Goal: Browse casually

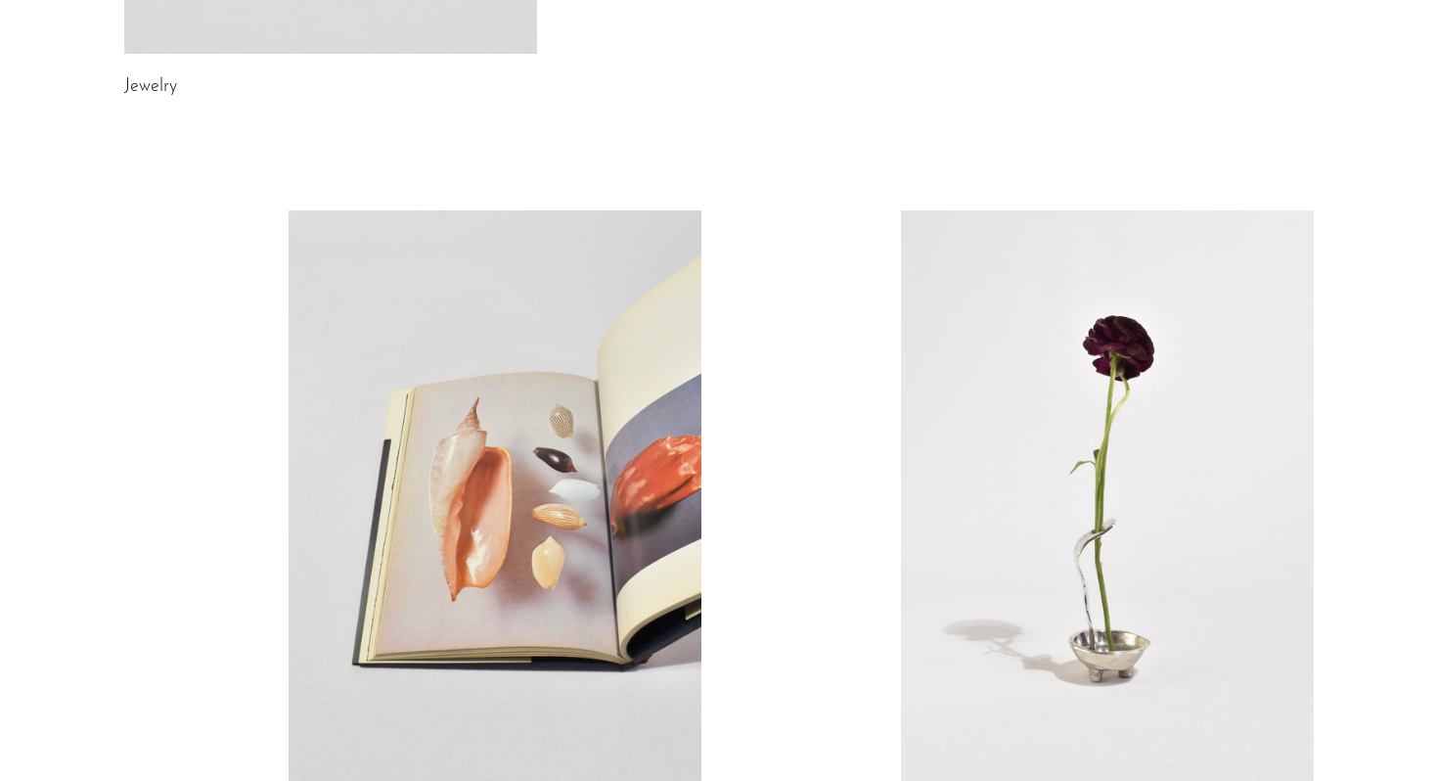
scroll to position [1013, 0]
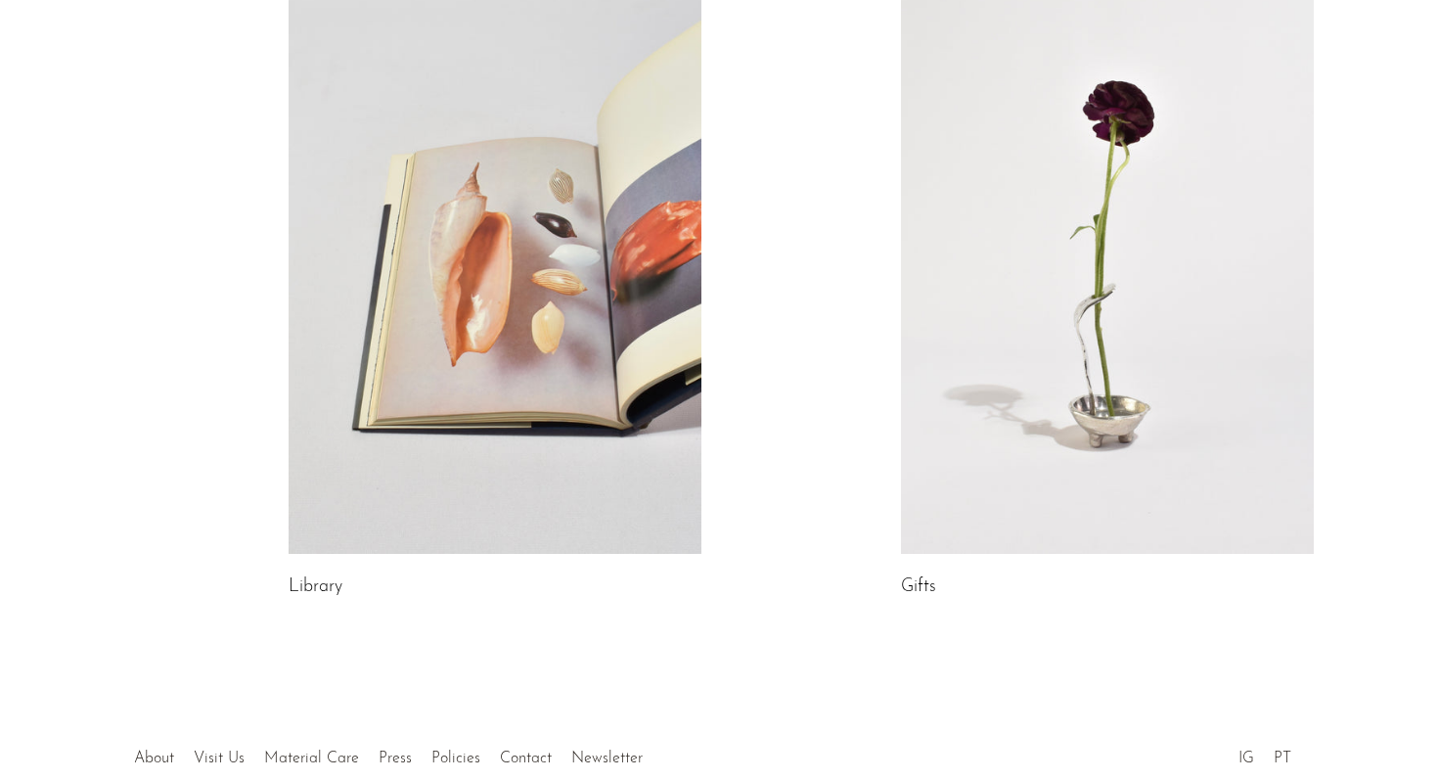
click at [535, 325] on link at bounding box center [495, 265] width 413 height 578
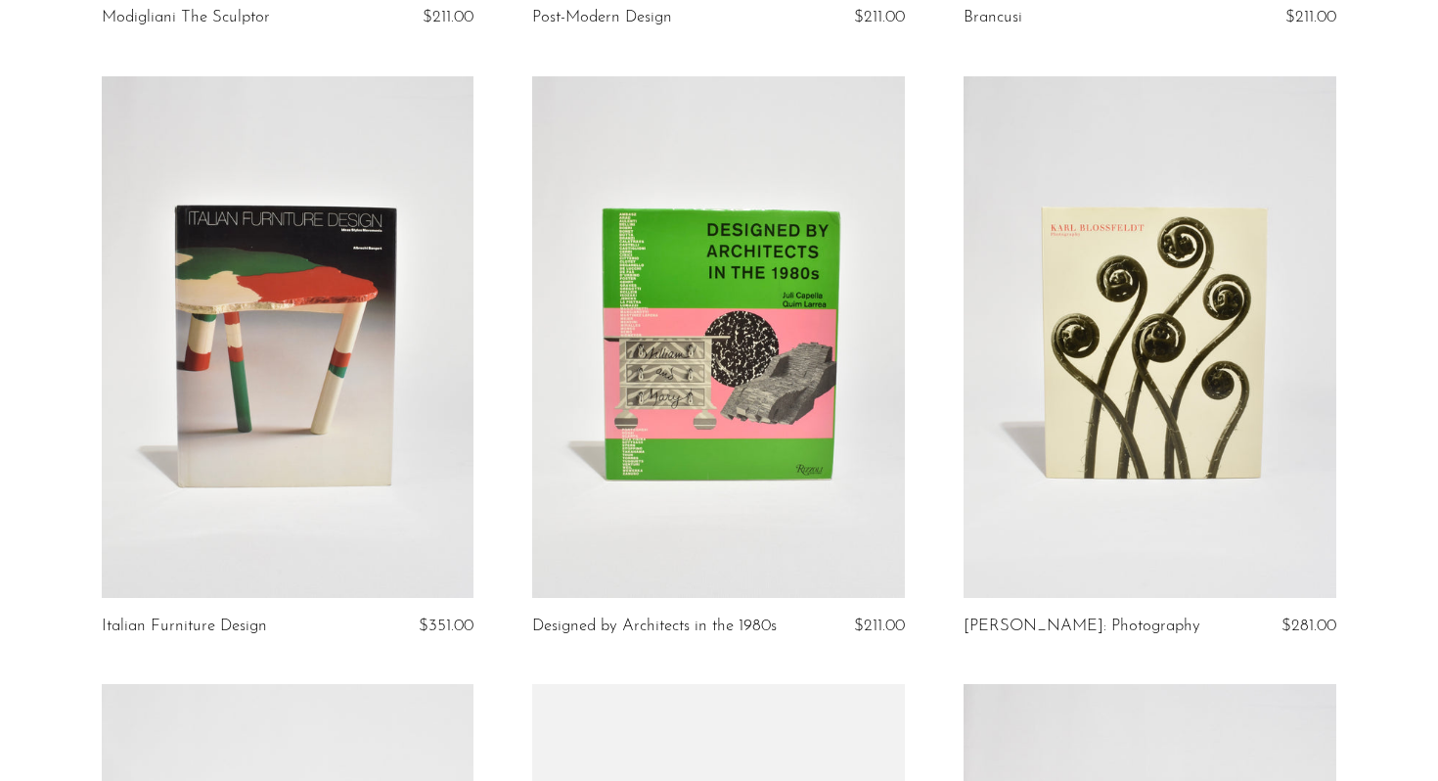
scroll to position [741, 0]
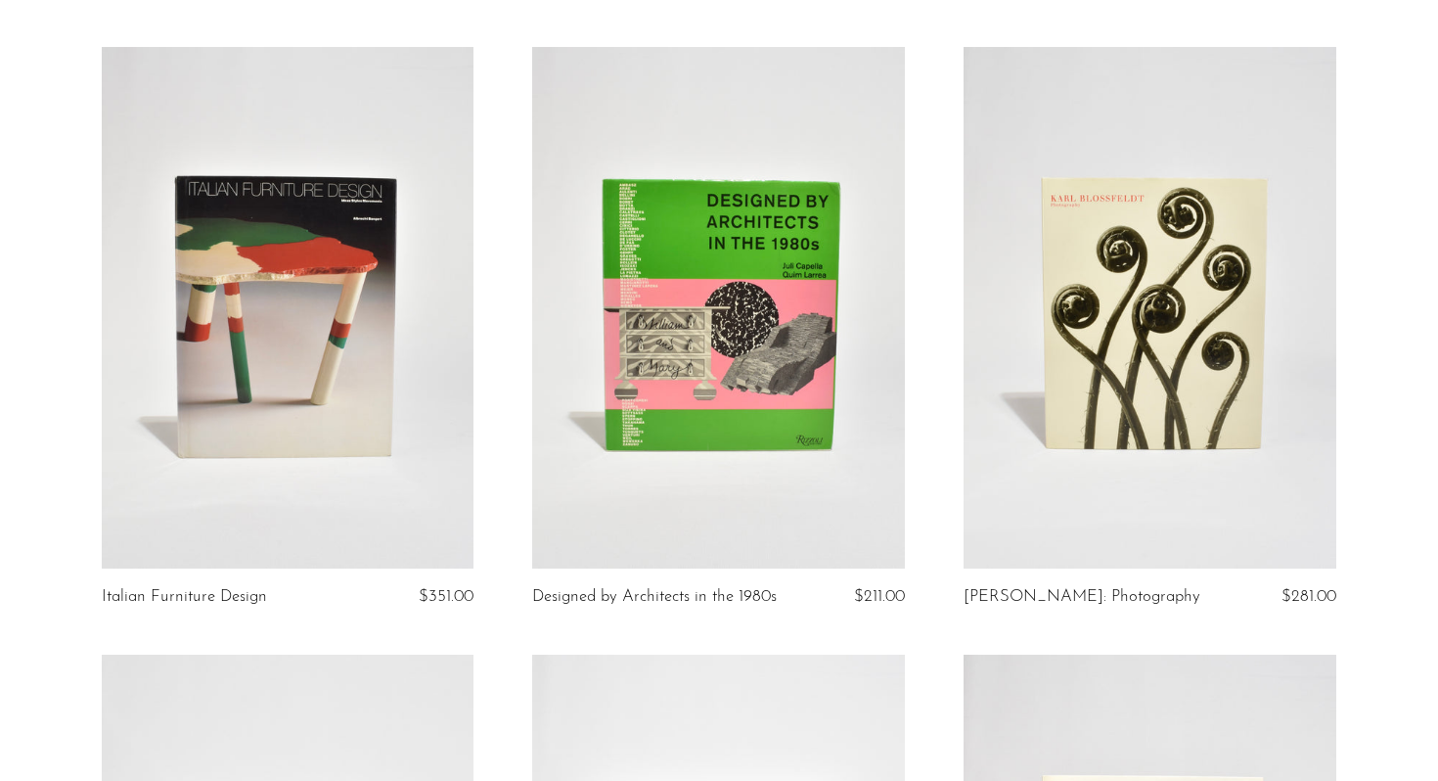
click at [287, 347] on link at bounding box center [288, 307] width 373 height 521
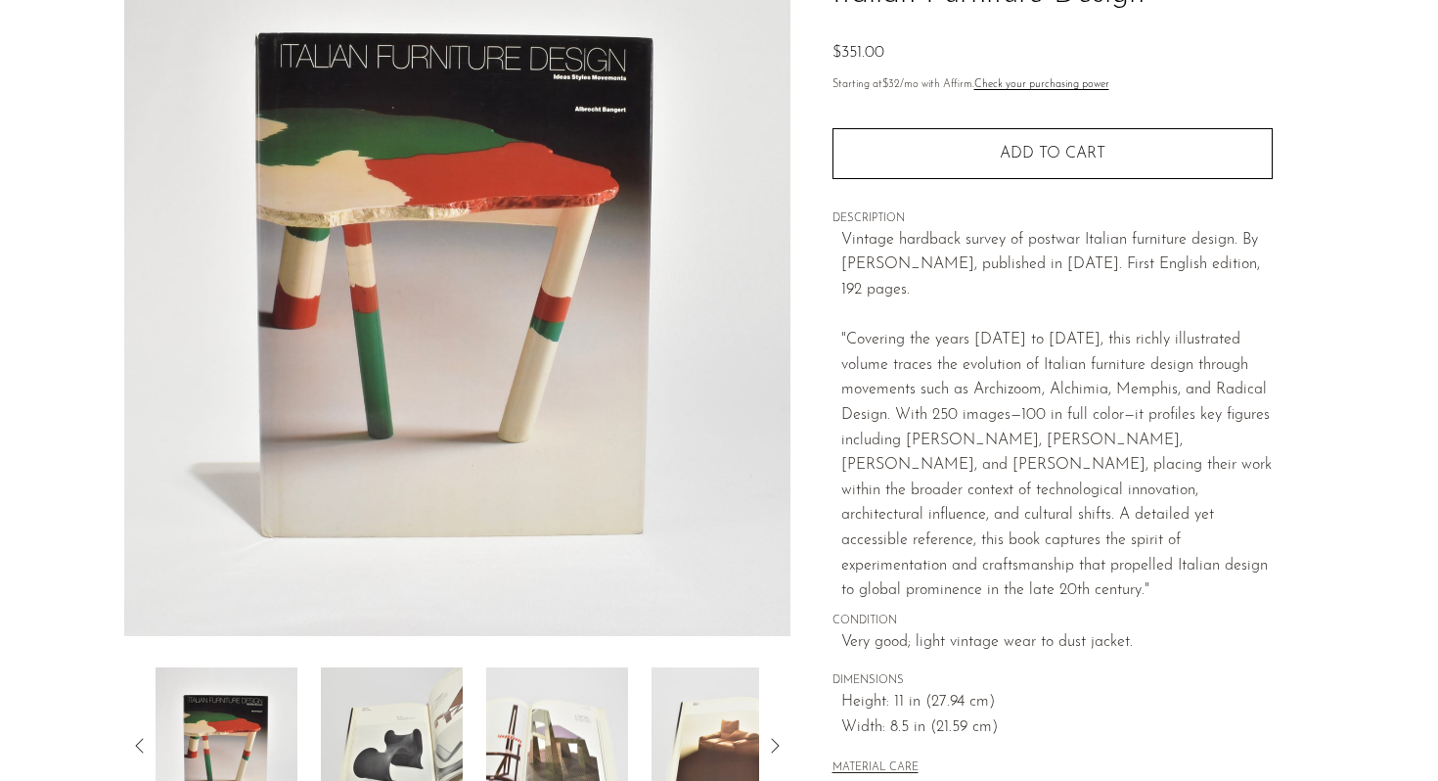
scroll to position [282, 0]
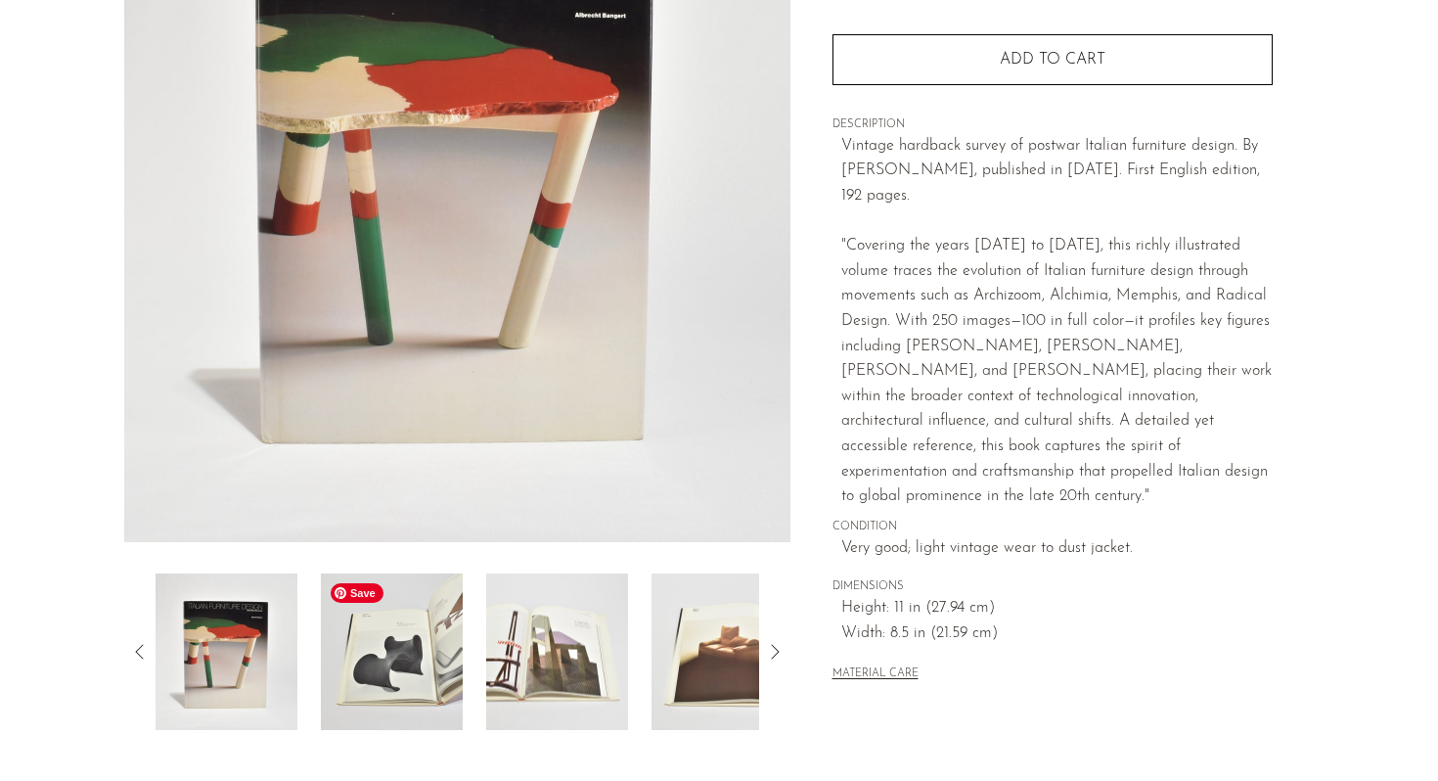
click at [373, 645] on img at bounding box center [392, 651] width 142 height 157
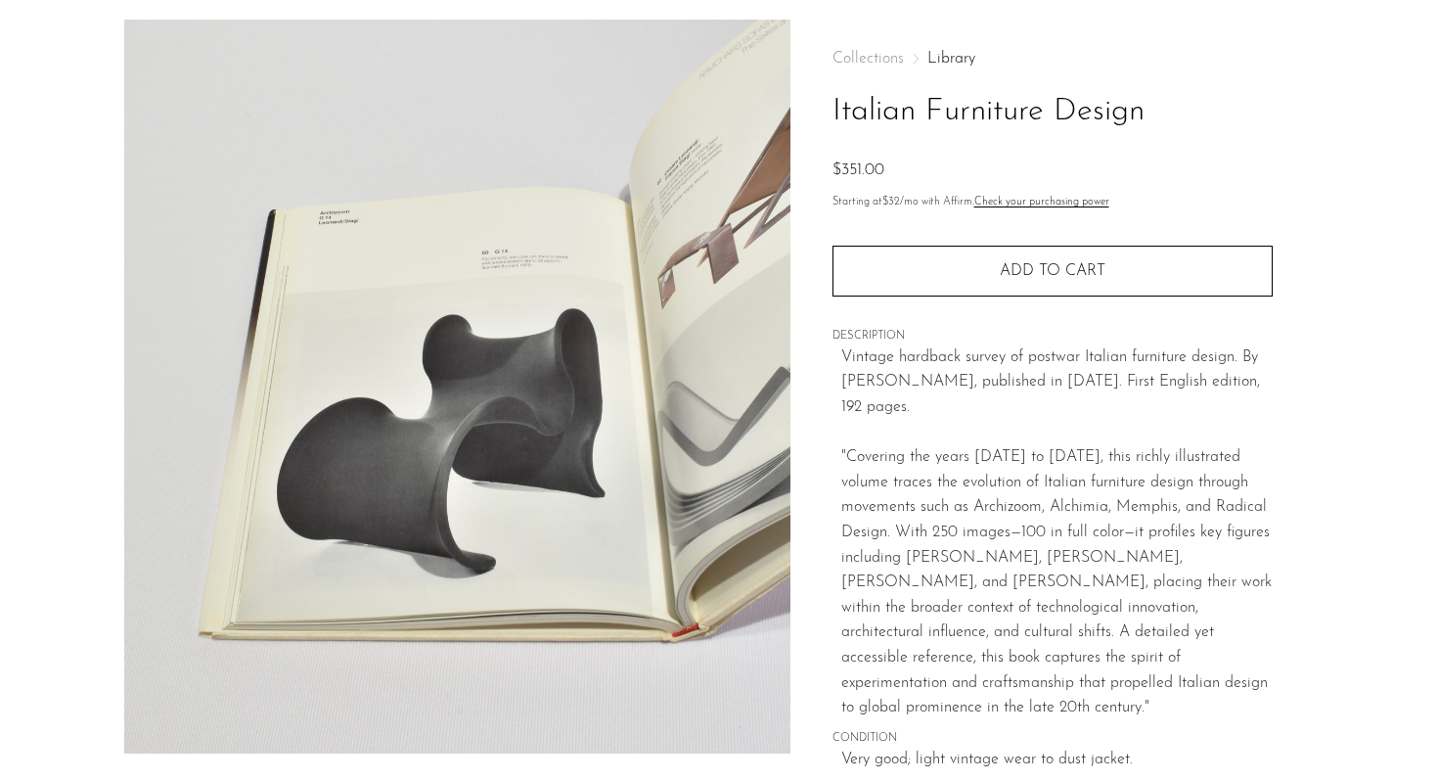
scroll to position [225, 0]
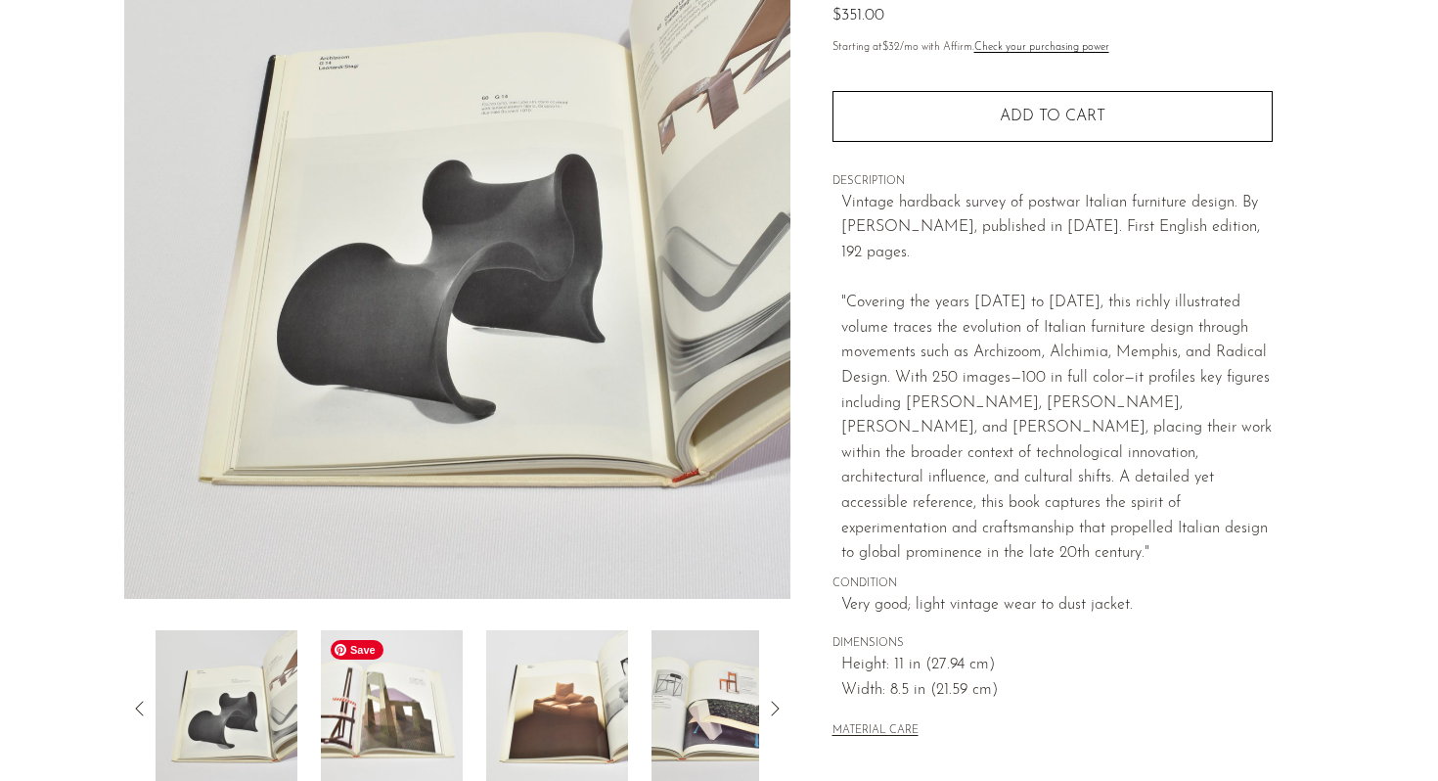
click at [441, 720] on img at bounding box center [392, 708] width 142 height 157
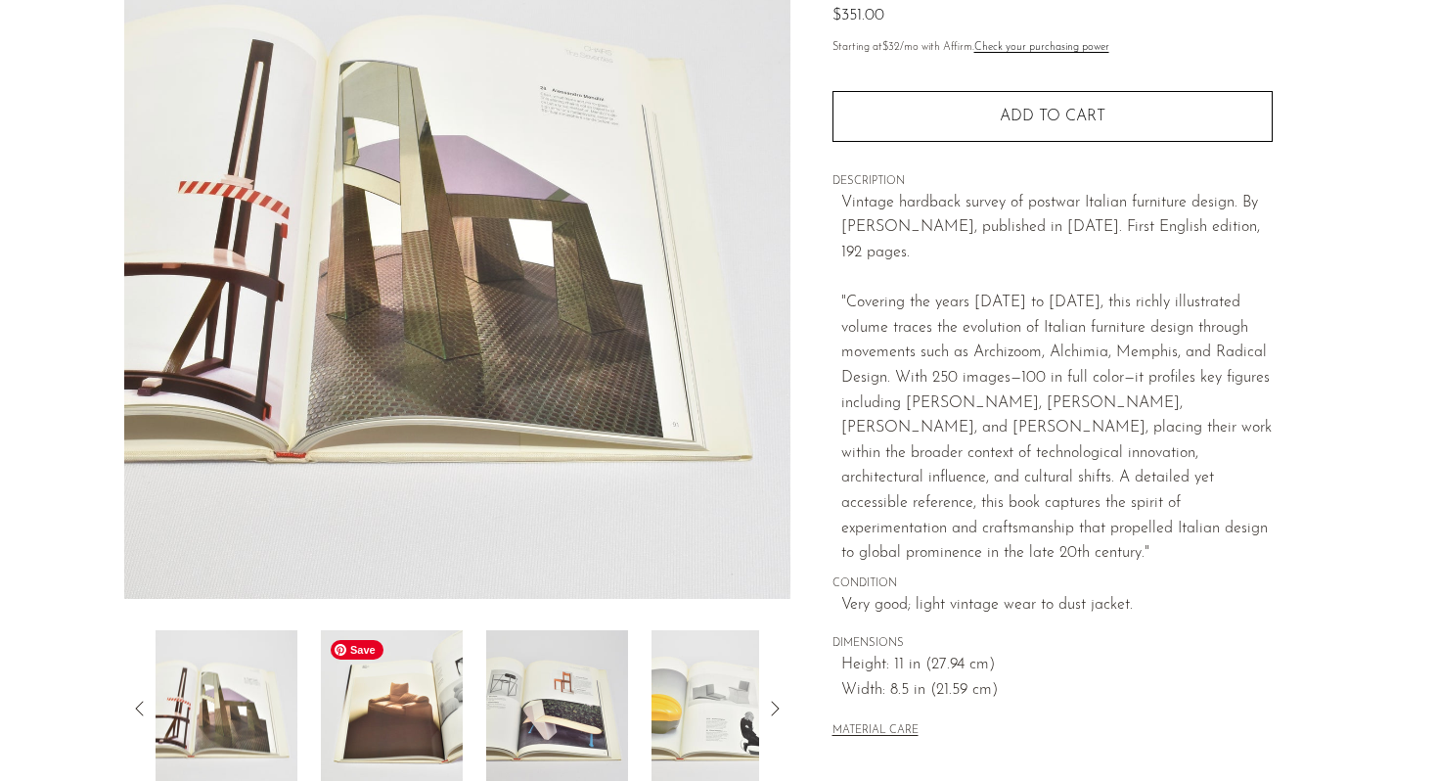
click at [441, 720] on img at bounding box center [392, 708] width 142 height 157
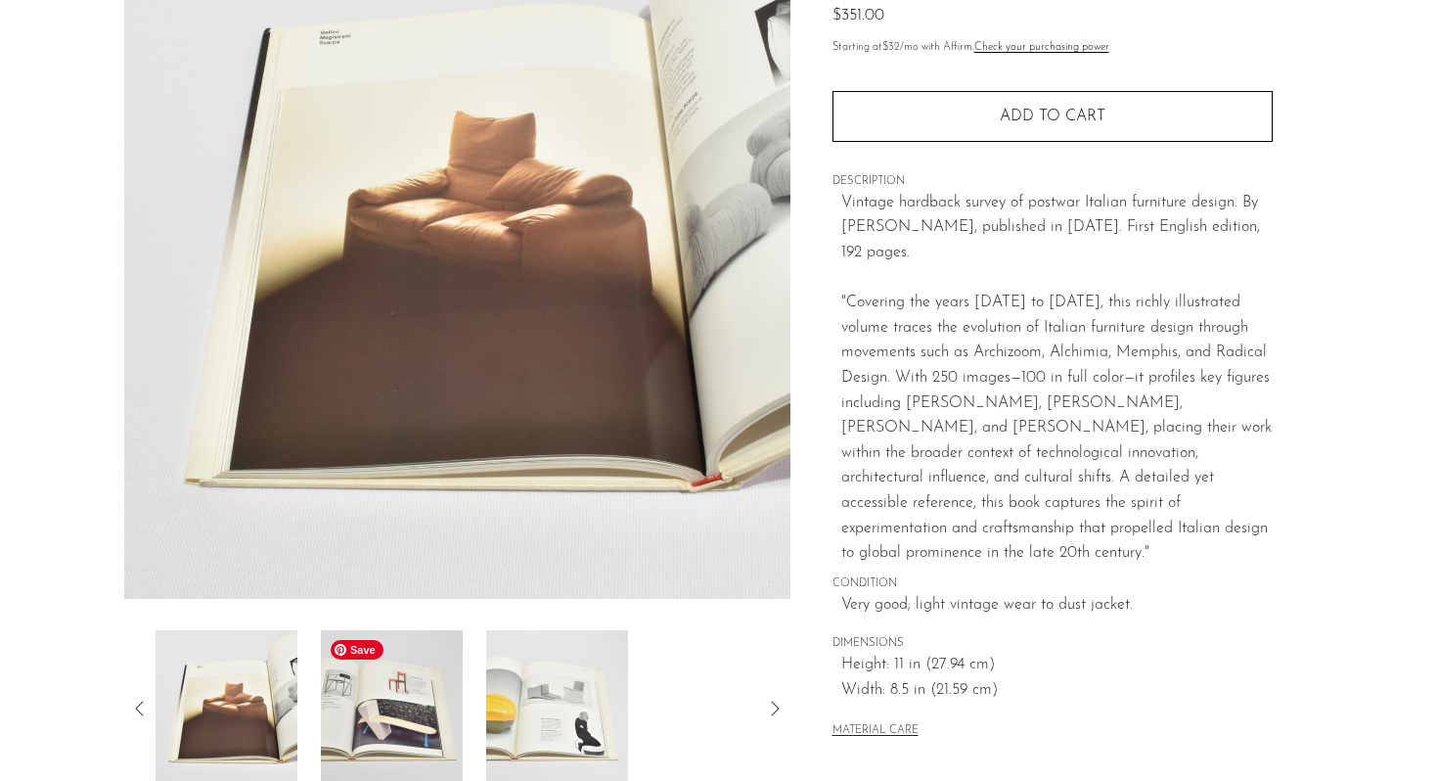
click at [441, 720] on img at bounding box center [392, 708] width 142 height 157
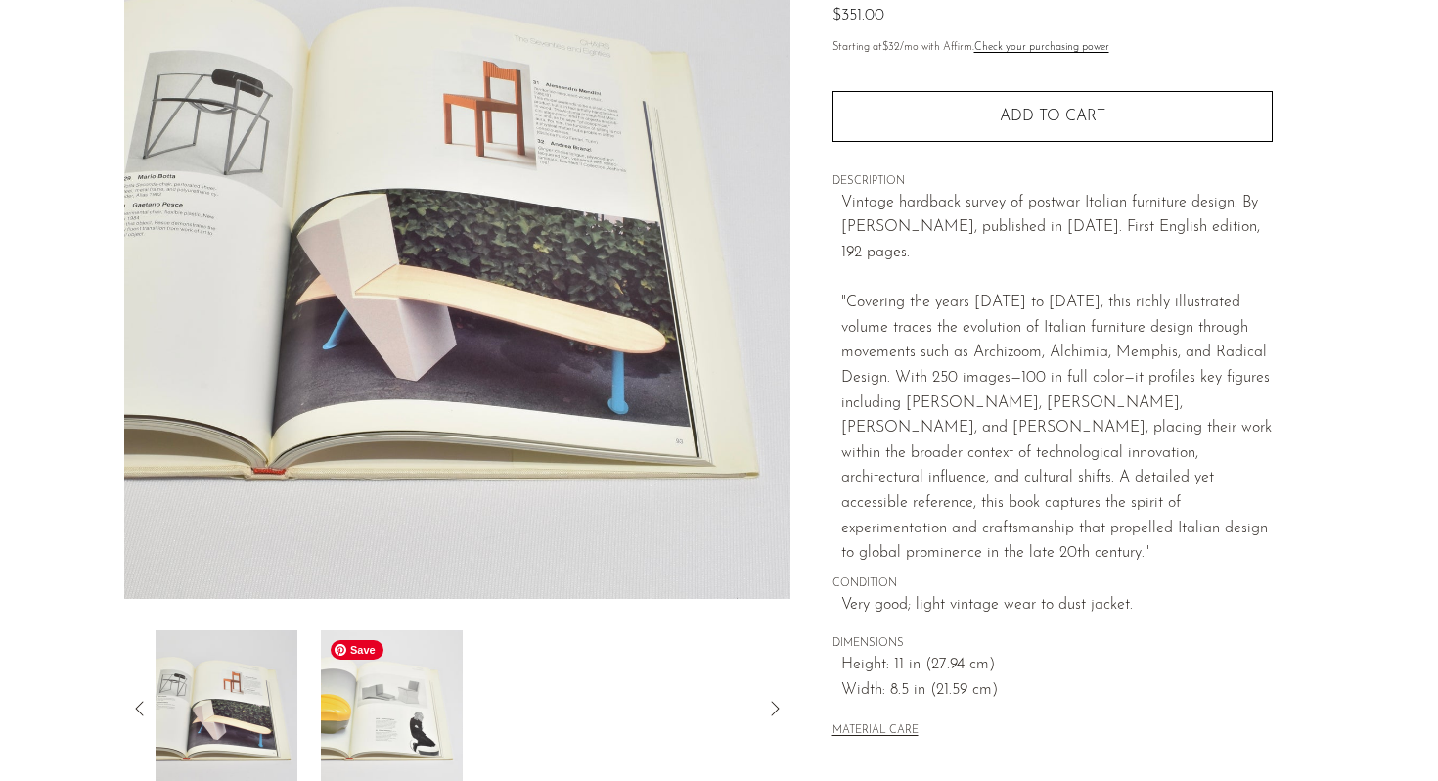
click at [425, 712] on img at bounding box center [392, 708] width 142 height 157
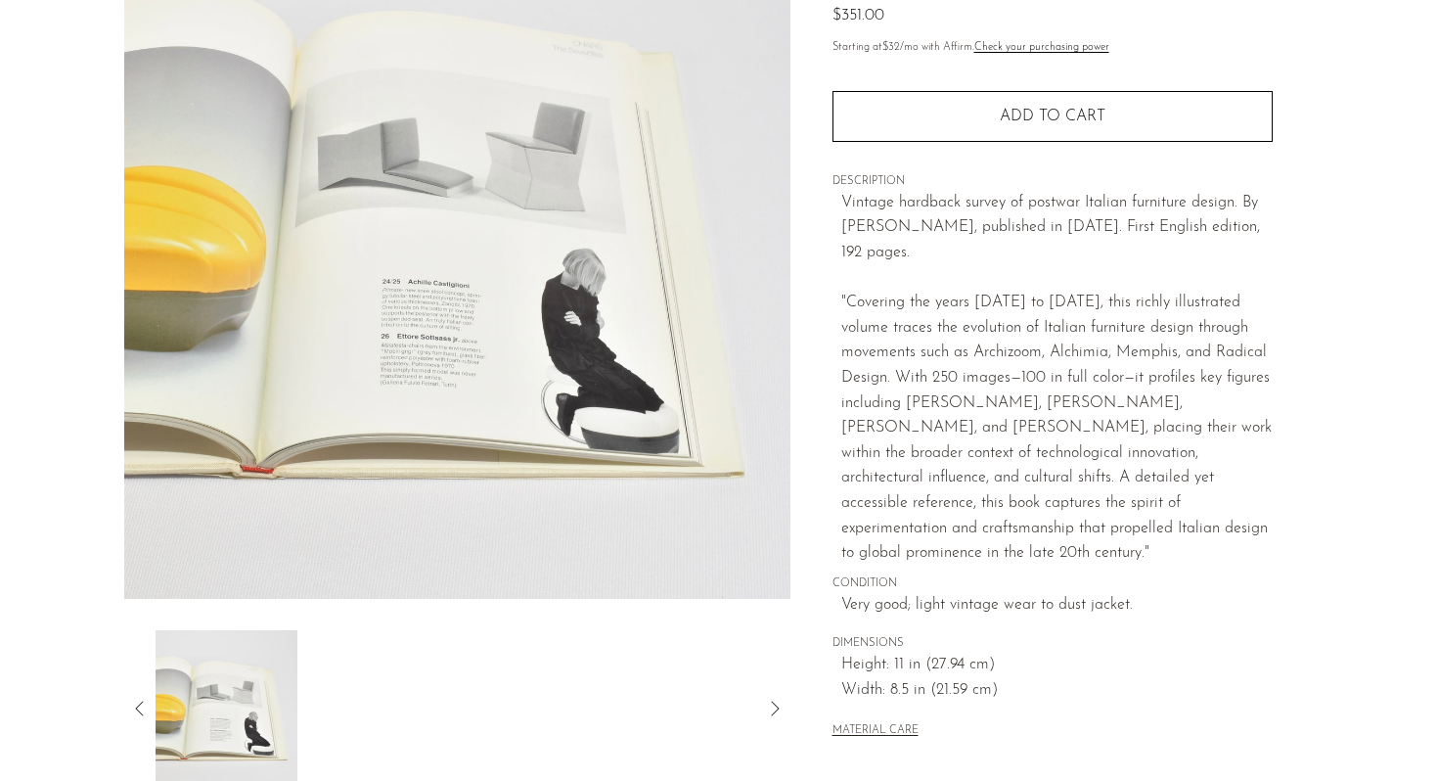
click at [141, 712] on icon at bounding box center [139, 707] width 23 height 23
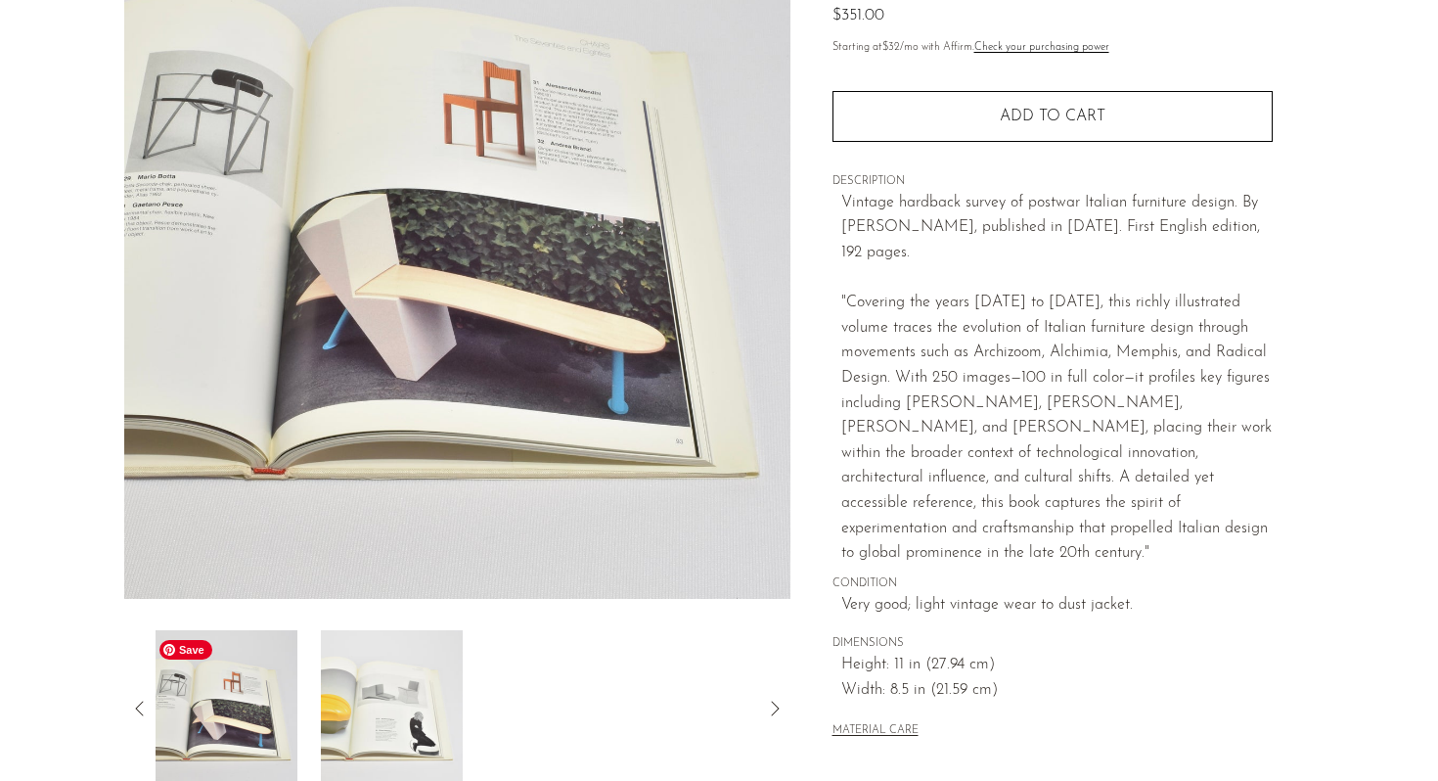
click at [223, 707] on img at bounding box center [227, 708] width 142 height 157
click at [489, 154] on img at bounding box center [457, 232] width 666 height 734
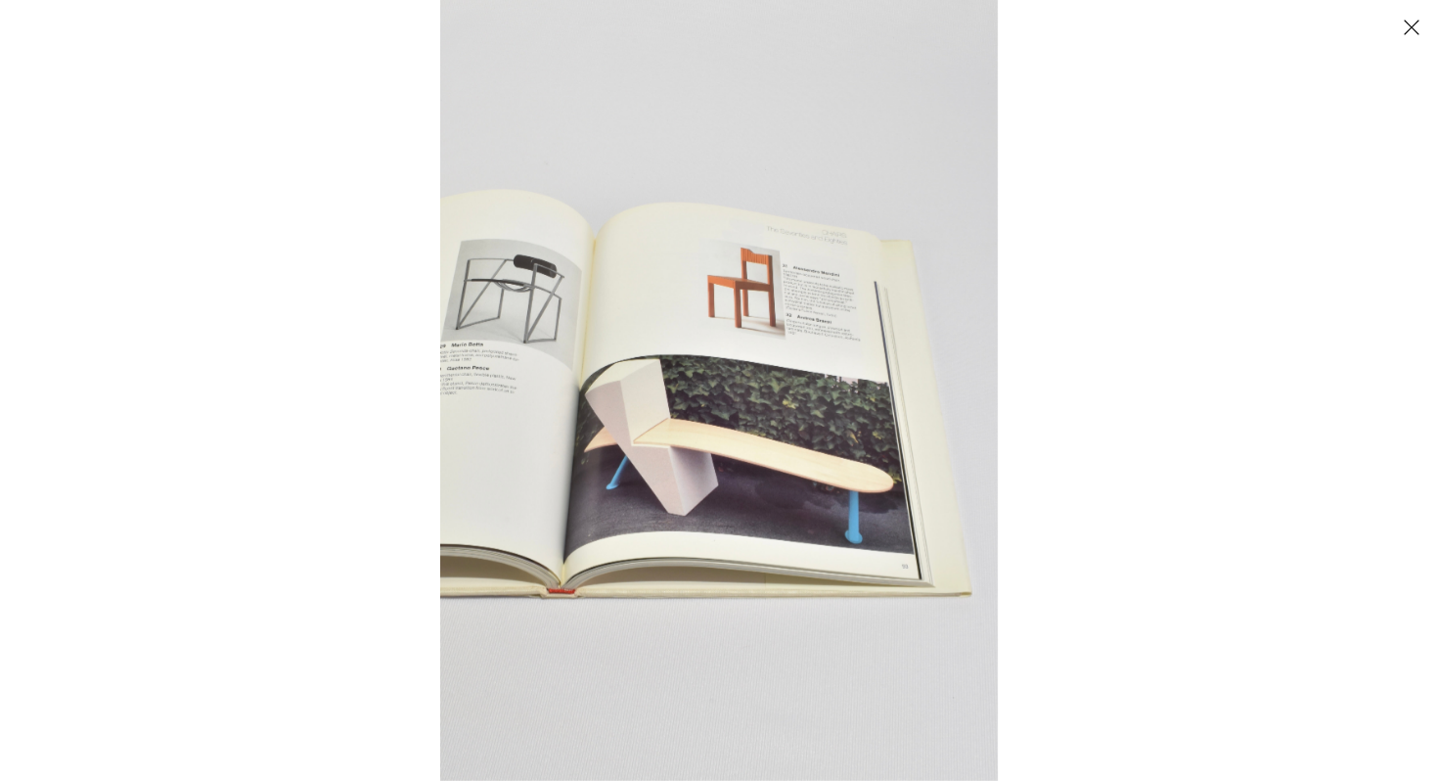
click at [787, 265] on img at bounding box center [719, 390] width 558 height 781
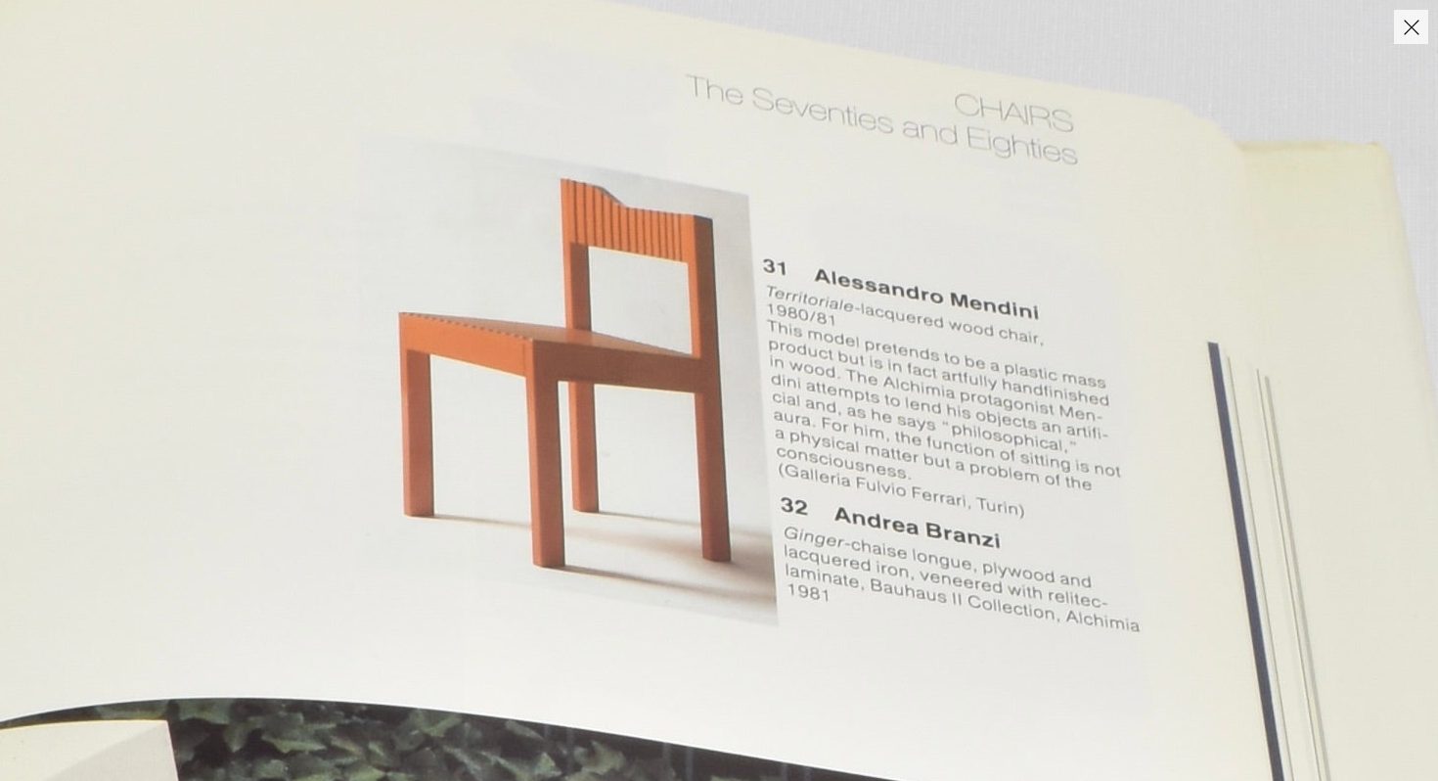
click at [1410, 39] on button "Close" at bounding box center [1411, 27] width 34 height 34
